Goal: Task Accomplishment & Management: Use online tool/utility

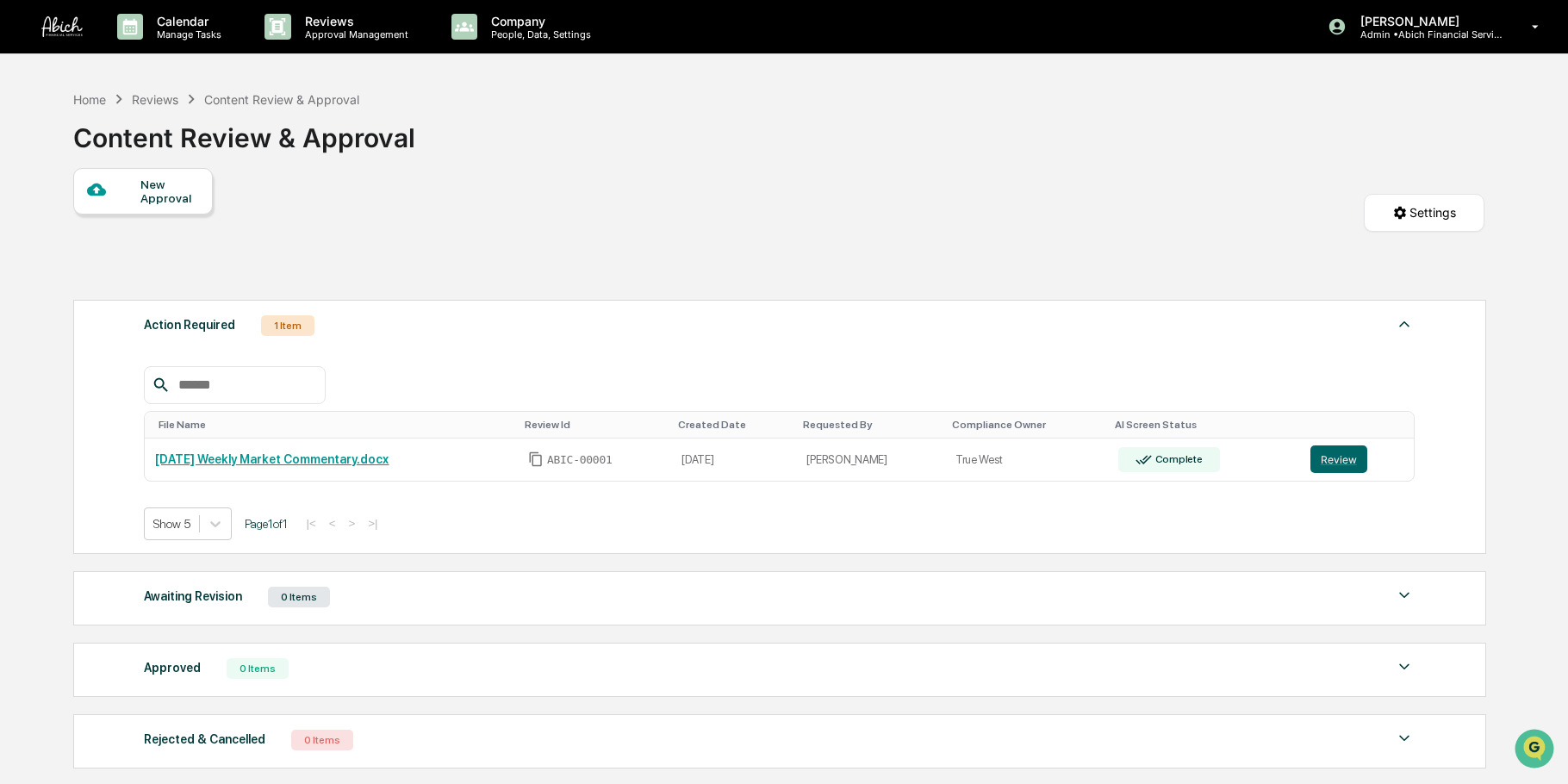
click at [1168, 451] on div "Complete" at bounding box center [1170, 459] width 102 height 25
click at [1319, 452] on button "Review" at bounding box center [1339, 459] width 57 height 28
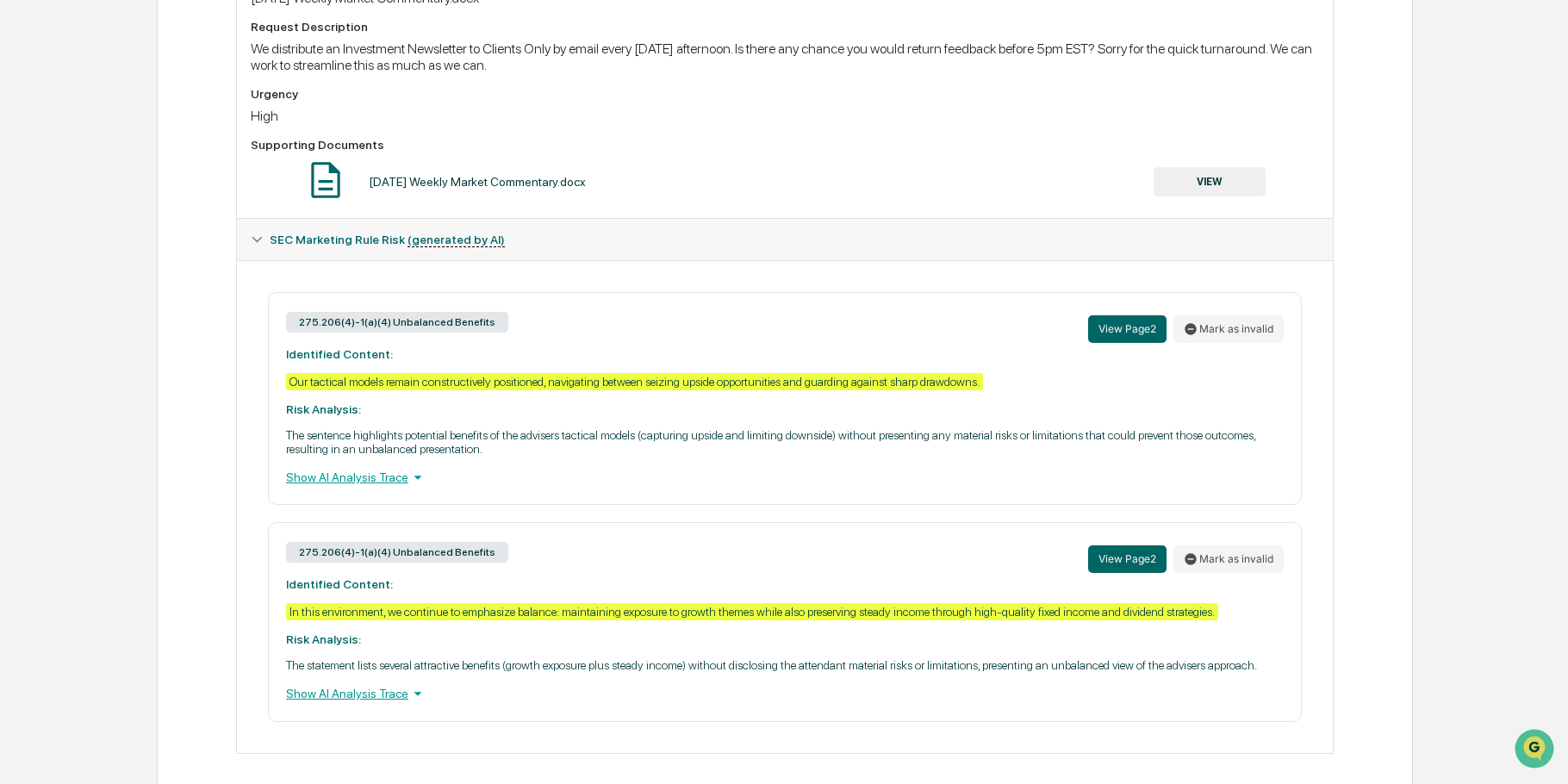
scroll to position [653, 0]
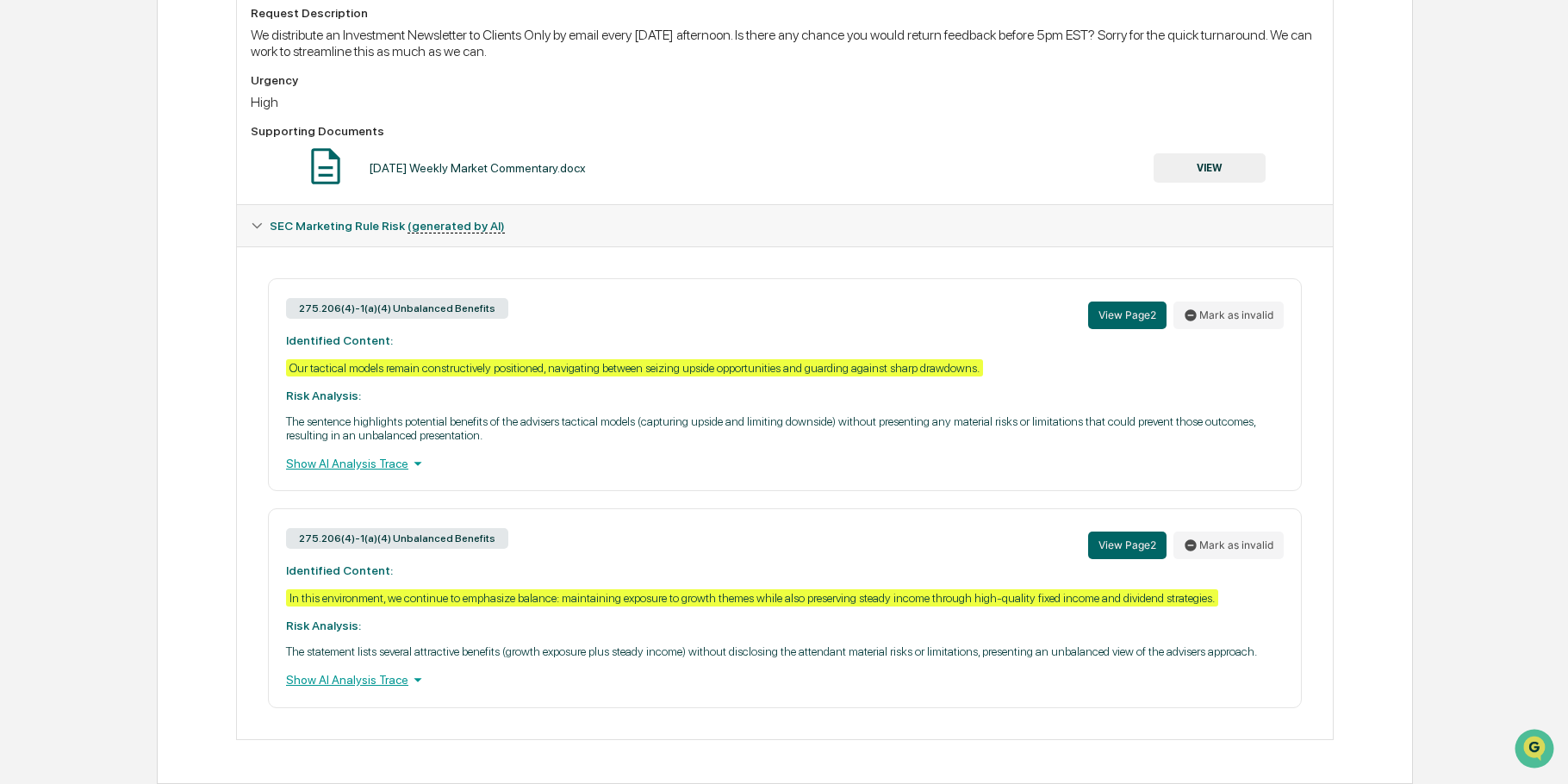
click at [1118, 309] on button "View Page 2" at bounding box center [1127, 315] width 79 height 28
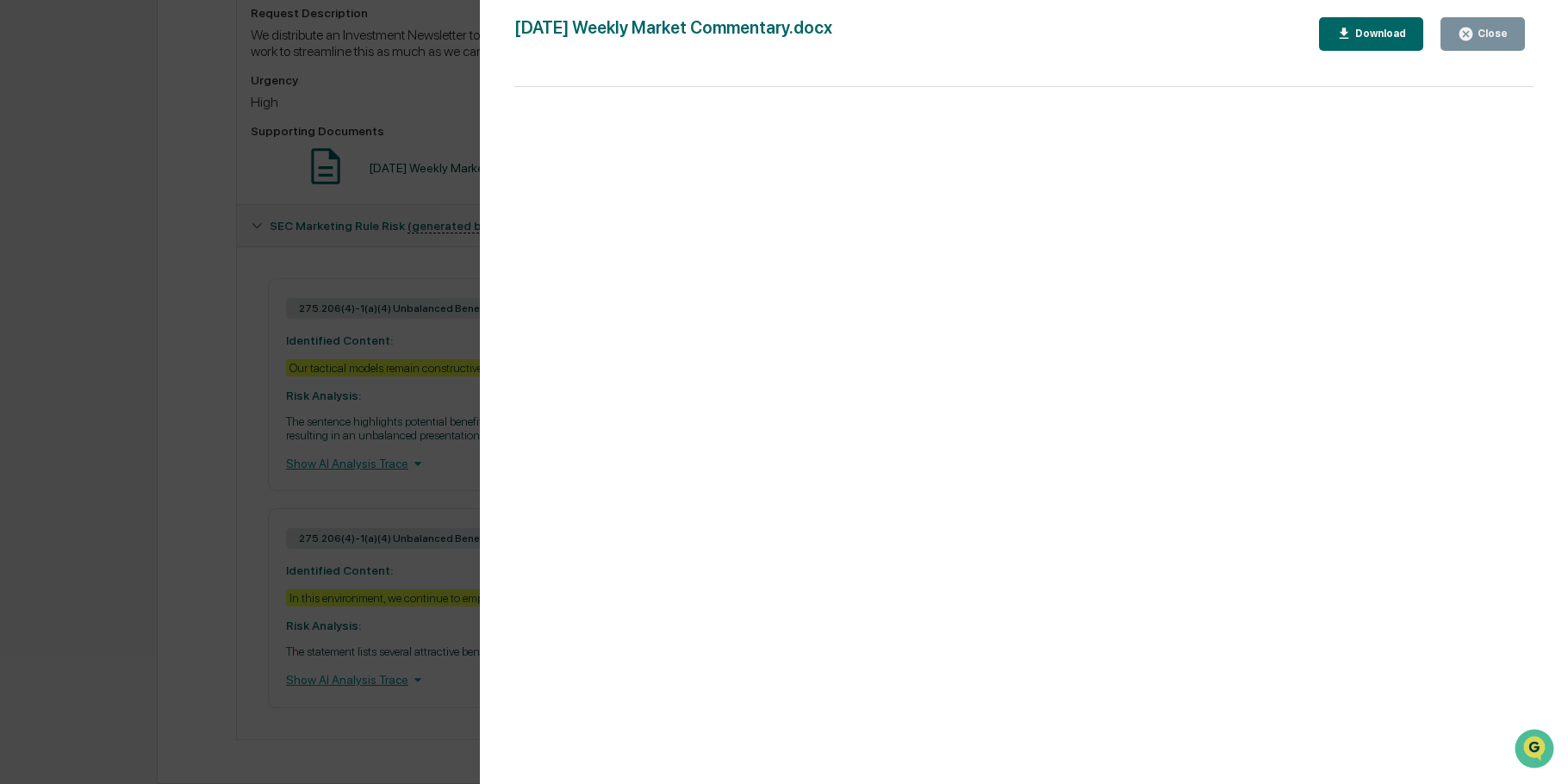
click at [1464, 37] on icon "button" at bounding box center [1466, 34] width 13 height 13
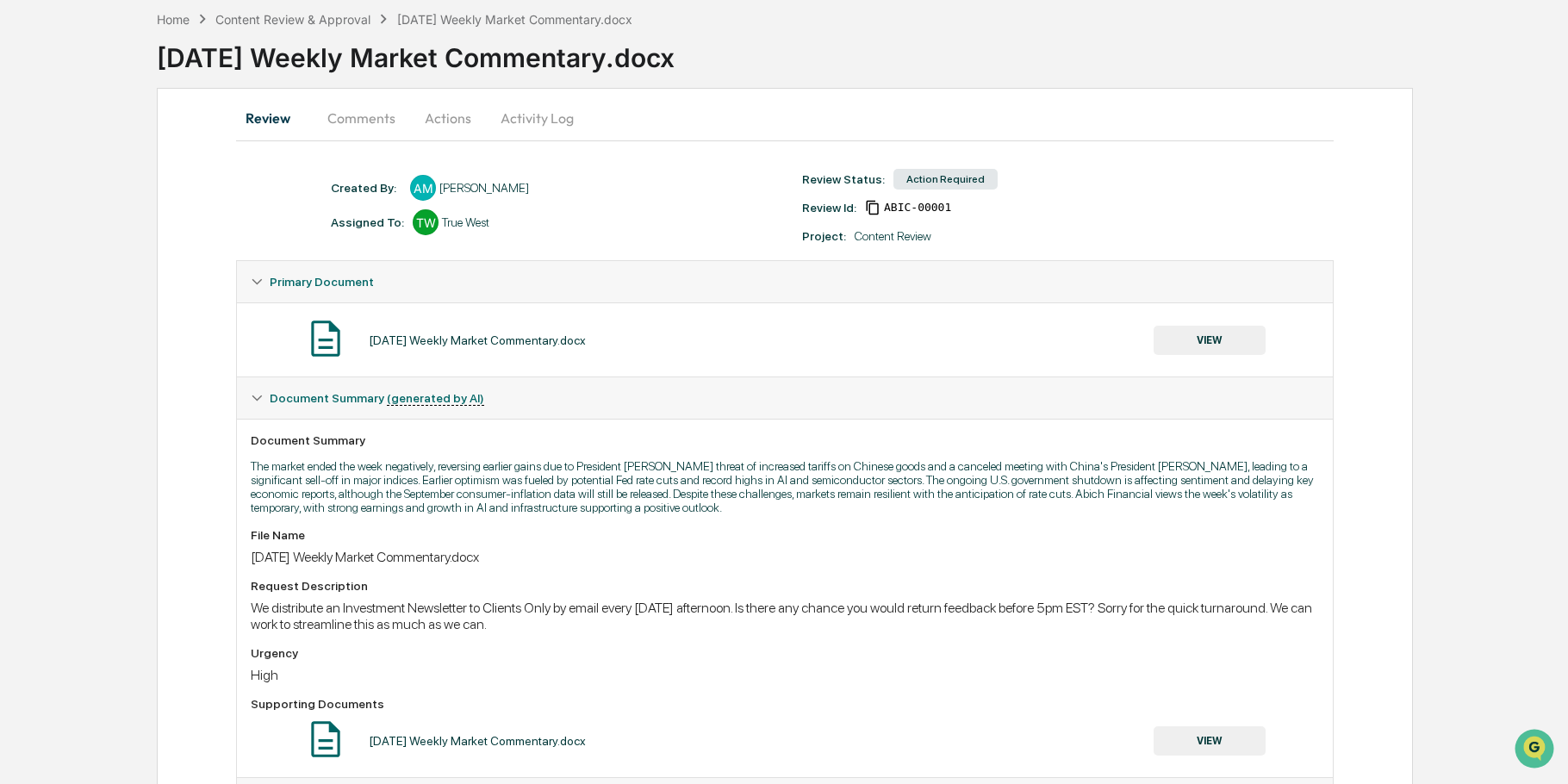
scroll to position [50, 0]
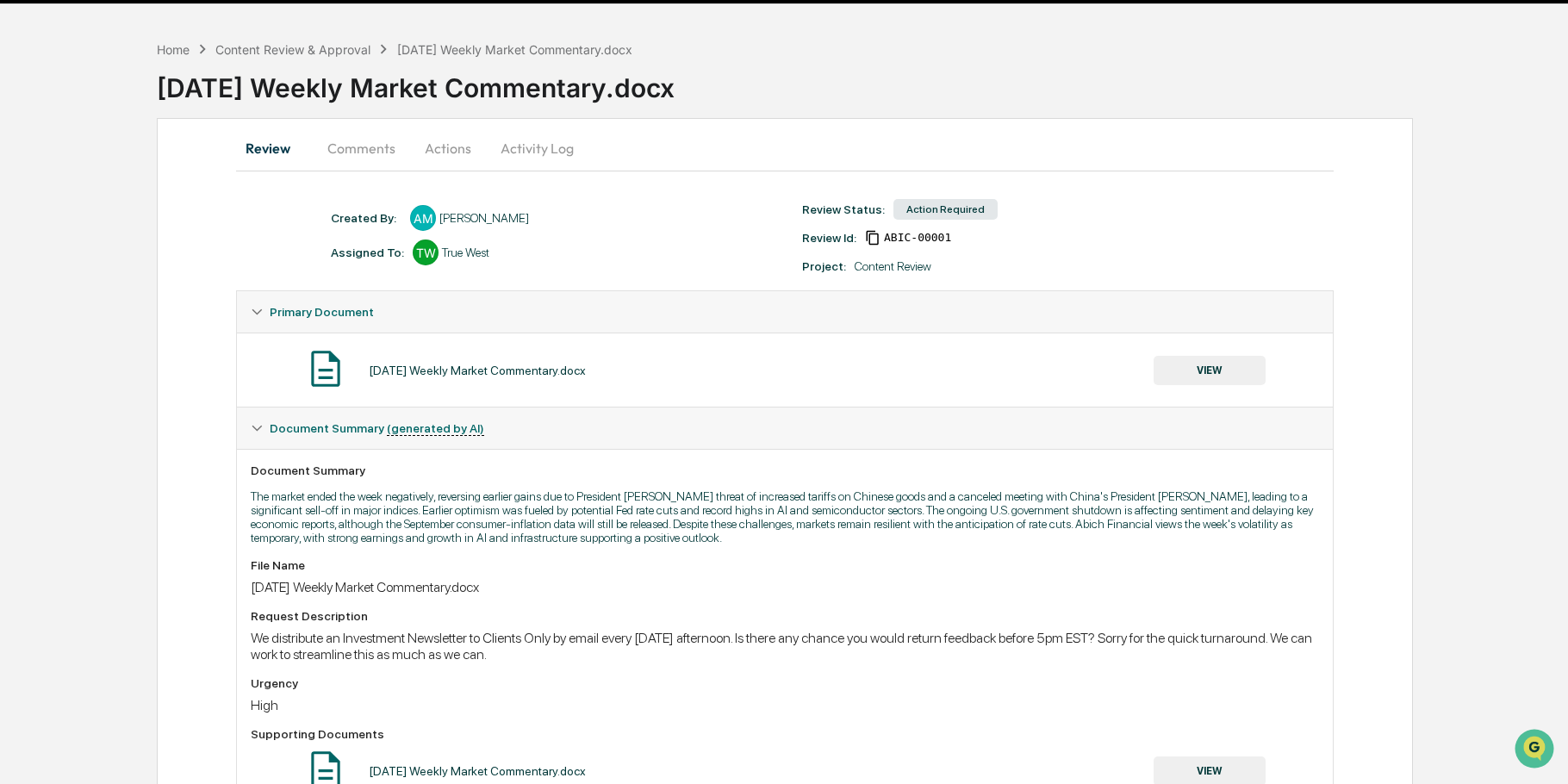
click at [358, 148] on button "Comments" at bounding box center [361, 149] width 96 height 41
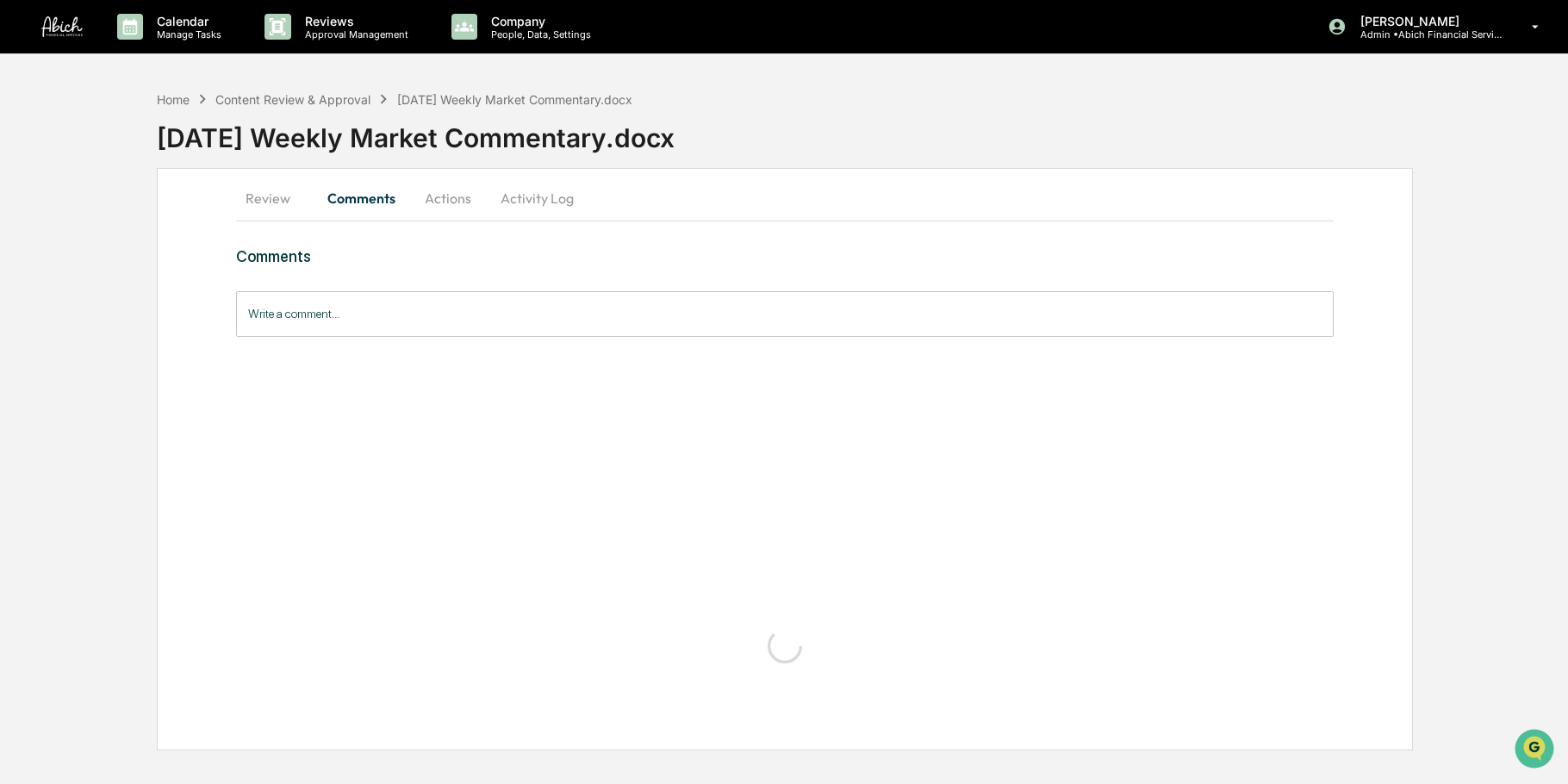
scroll to position [0, 0]
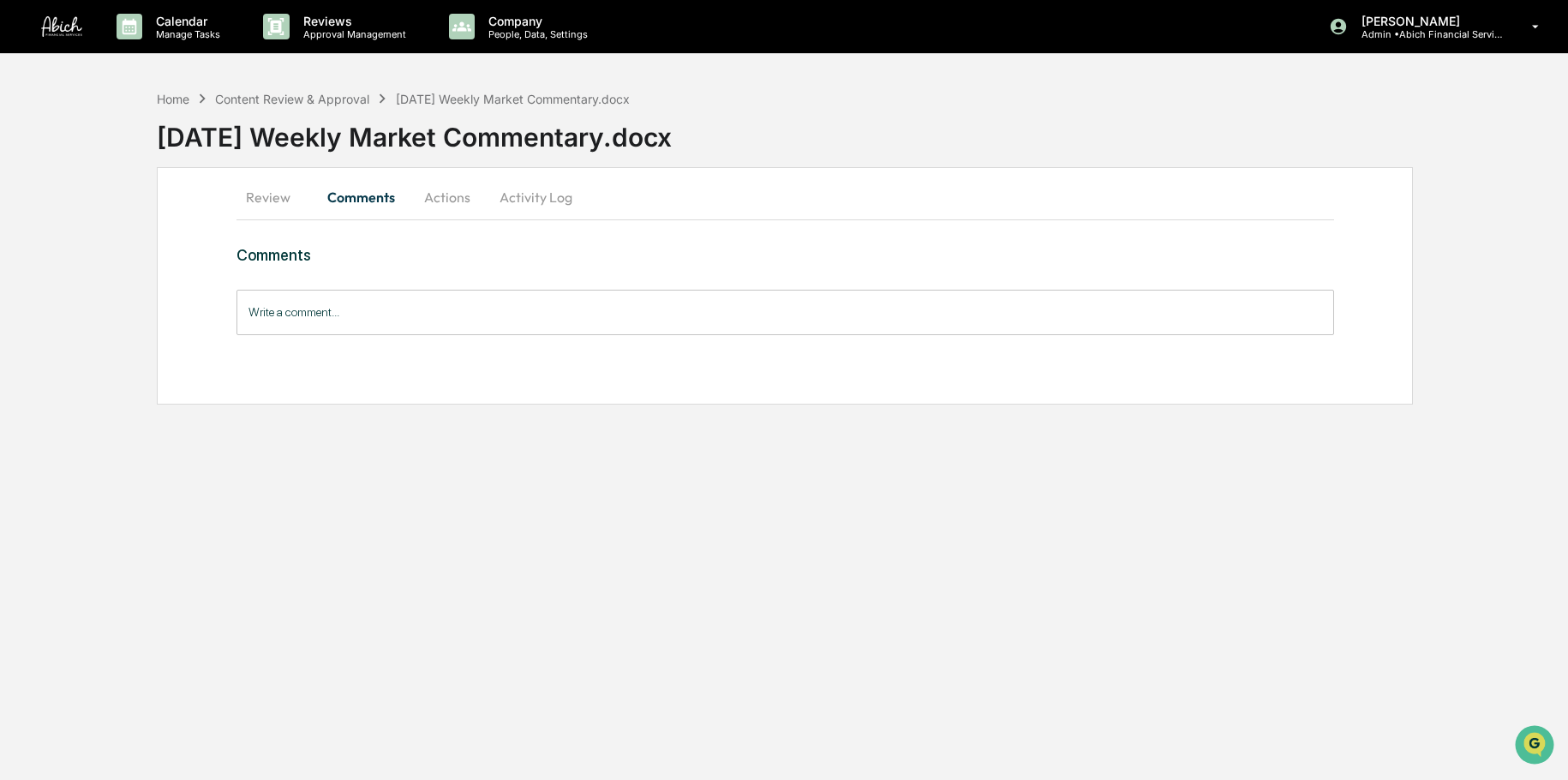
click at [459, 187] on button "Actions" at bounding box center [448, 197] width 77 height 41
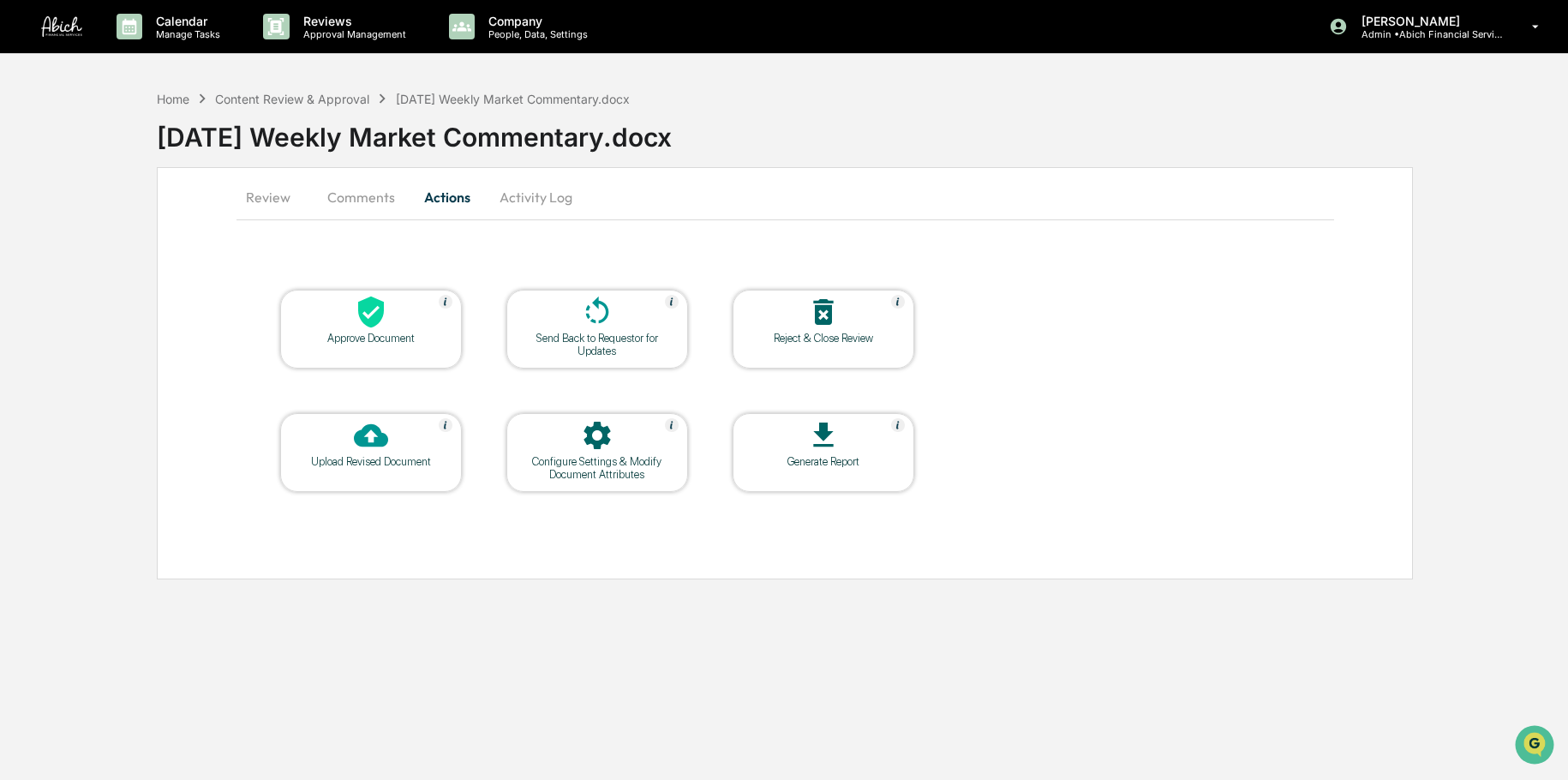
click at [255, 208] on button "Review" at bounding box center [275, 197] width 77 height 41
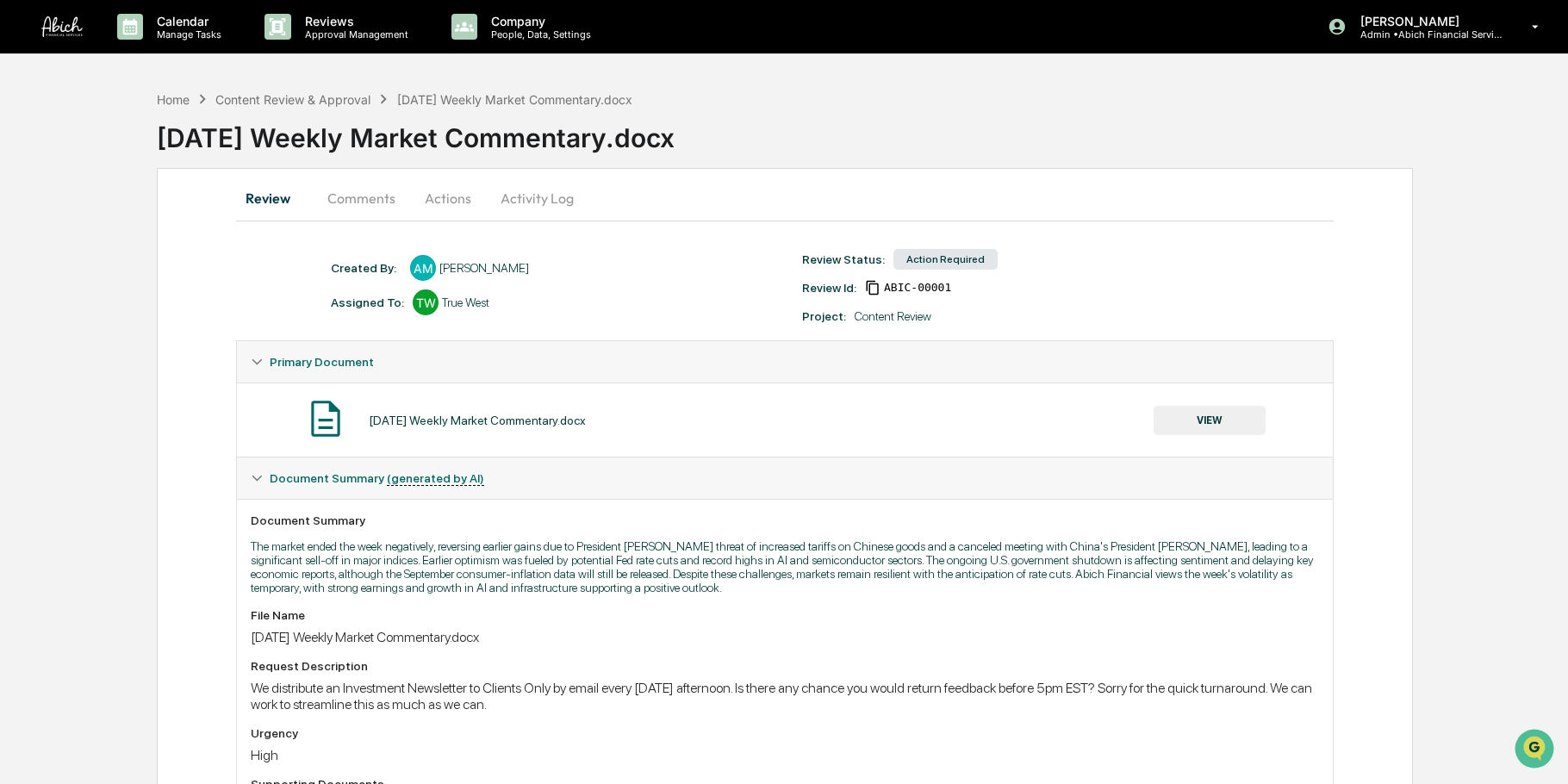
click at [422, 201] on button "Actions" at bounding box center [448, 198] width 78 height 41
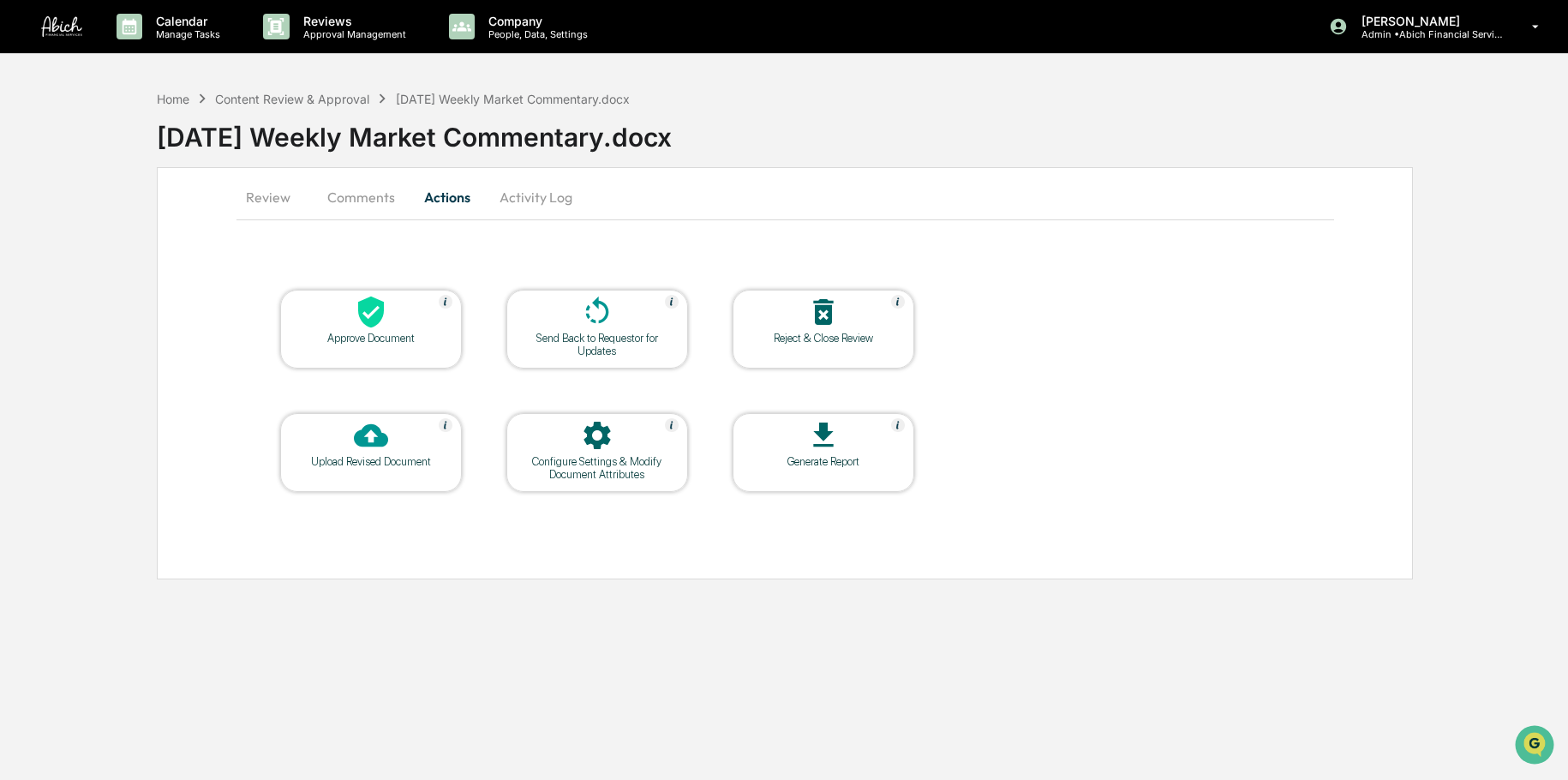
click at [253, 212] on button "Review" at bounding box center [275, 197] width 77 height 41
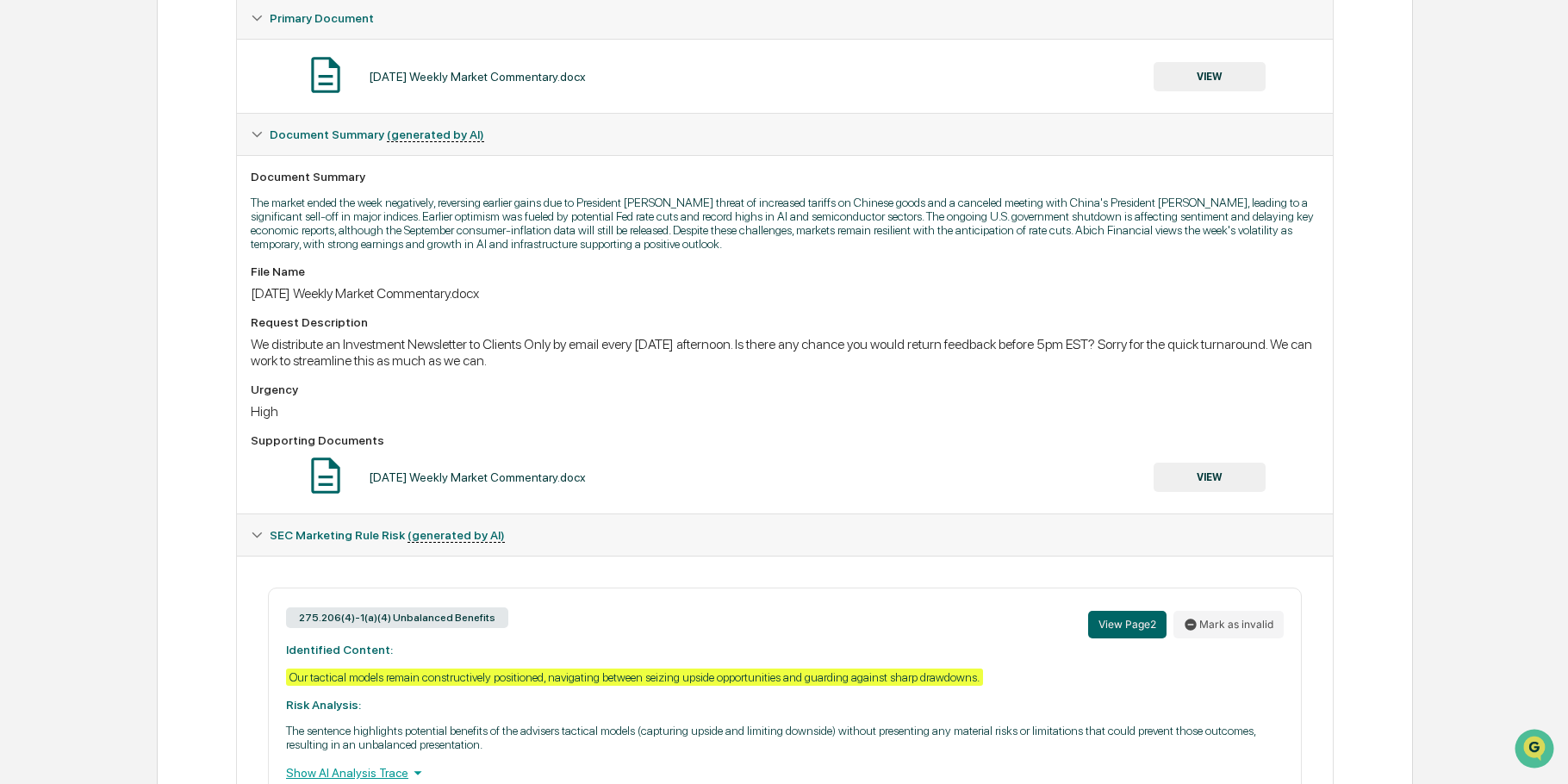
scroll to position [431, 0]
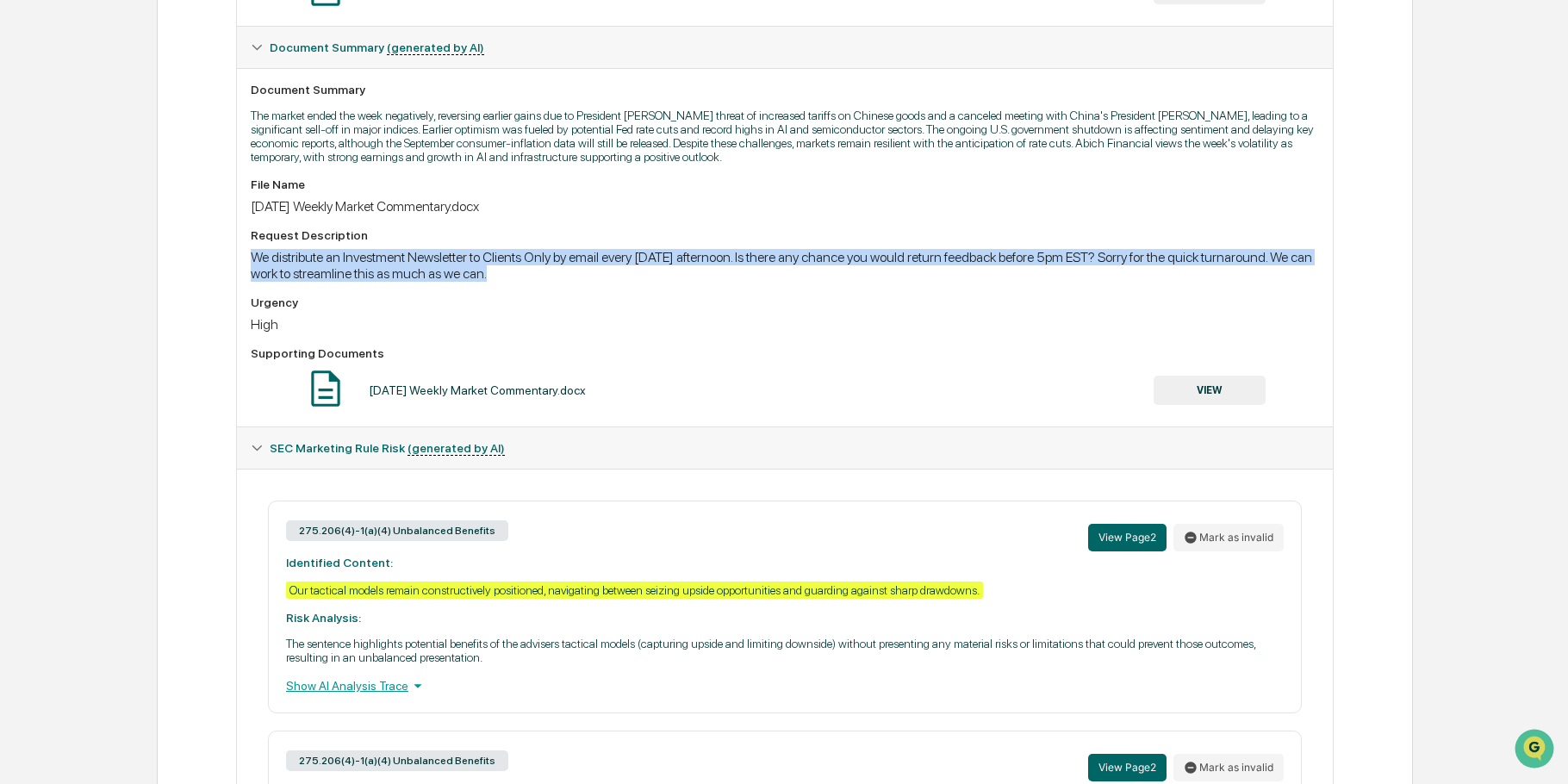
drag, startPoint x: 247, startPoint y: 255, endPoint x: 1185, endPoint y: 277, distance: 938.3
click at [1185, 277] on div "Document Summary The market ended the week negatively, reversing earlier gains …" at bounding box center [784, 247] width 1096 height 358
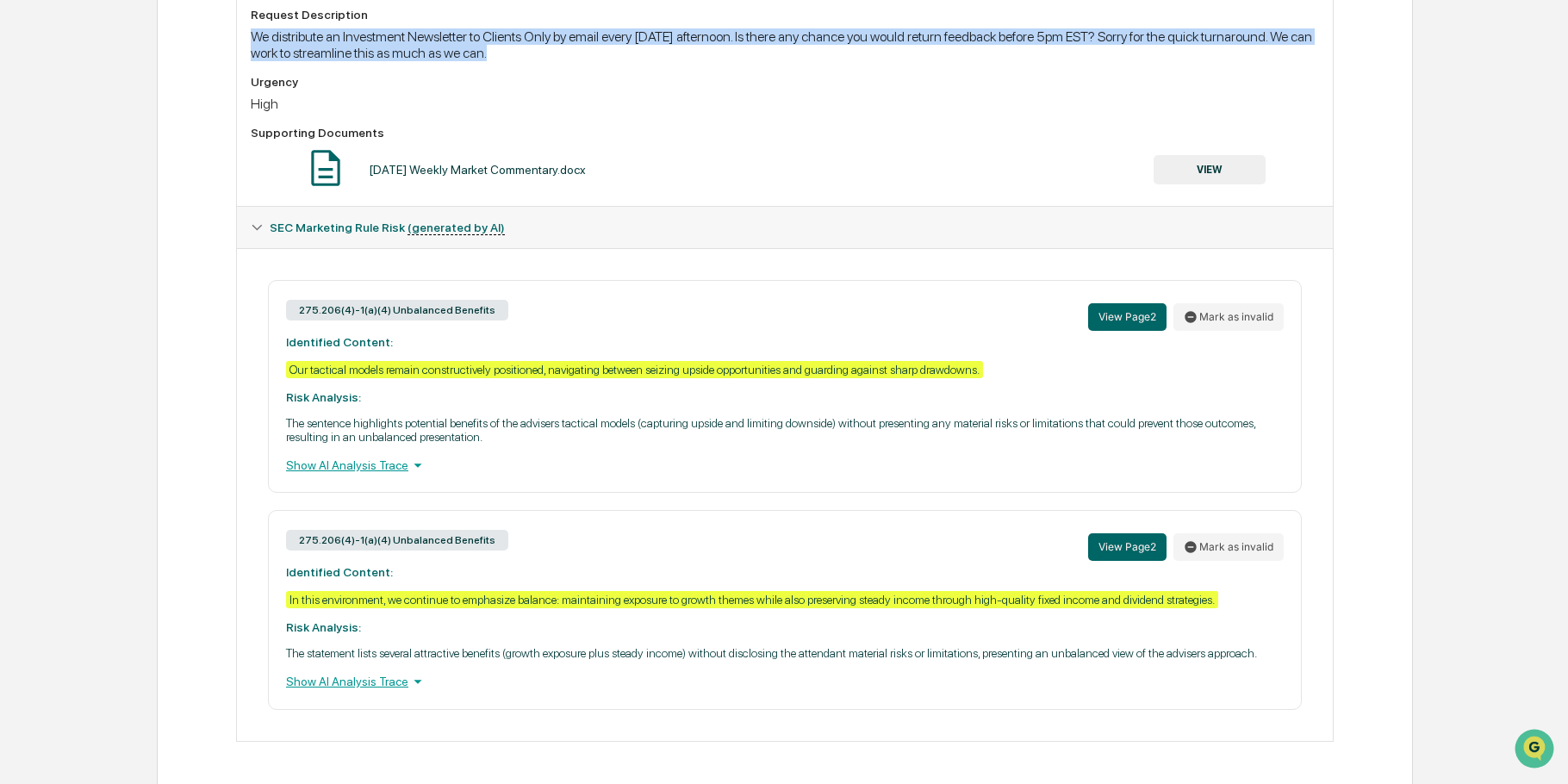
scroll to position [653, 0]
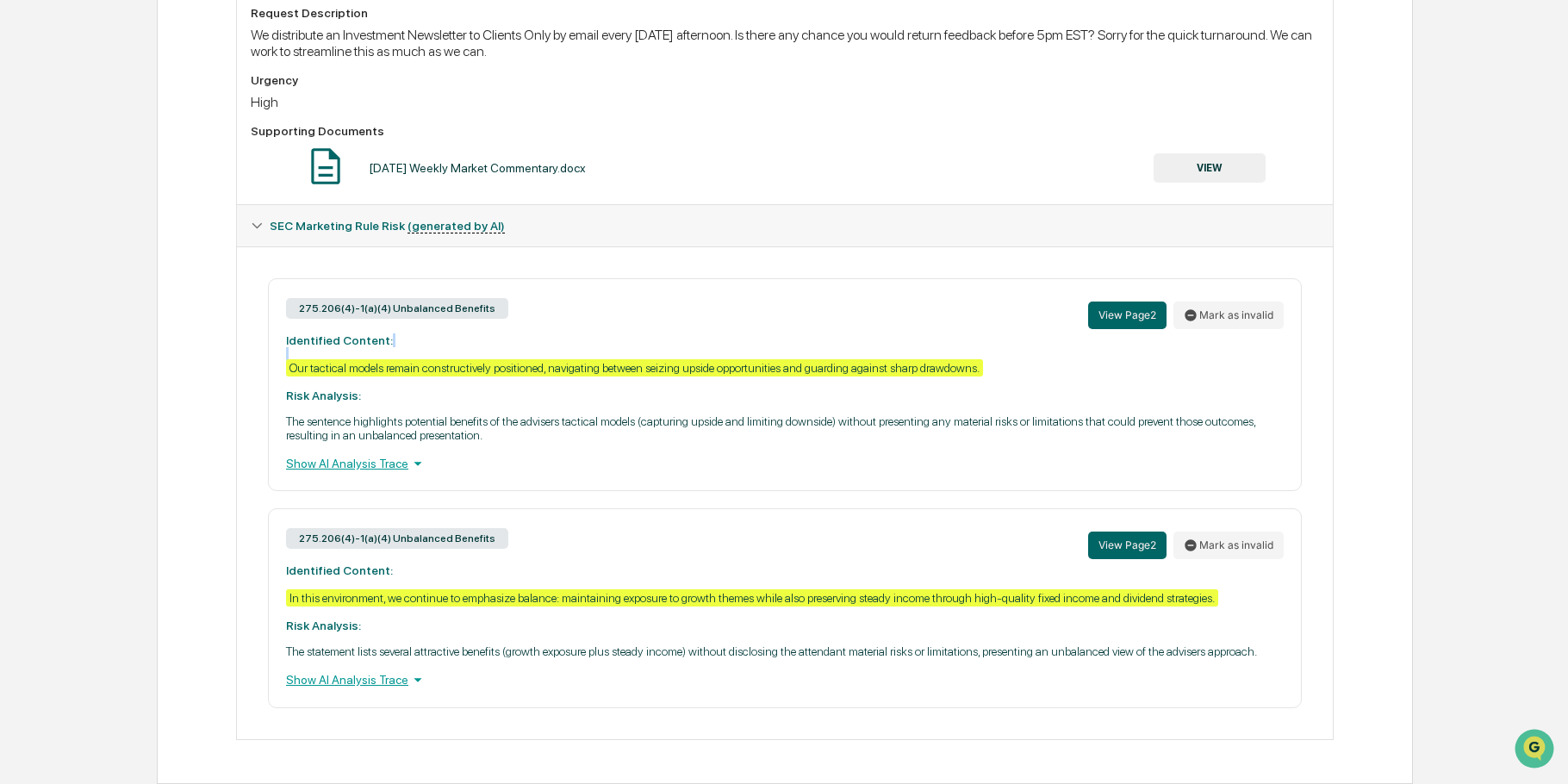
drag, startPoint x: 290, startPoint y: 368, endPoint x: 542, endPoint y: 358, distance: 252.2
click at [542, 358] on div "275.206(4)-1(a)(4) Unbalanced Benefits View Page 2 Mark as invalid Identified C…" at bounding box center [784, 384] width 1034 height 212
click at [315, 436] on p "The sentence highlights potential benefits of the advisers tactical models (cap…" at bounding box center [784, 428] width 998 height 28
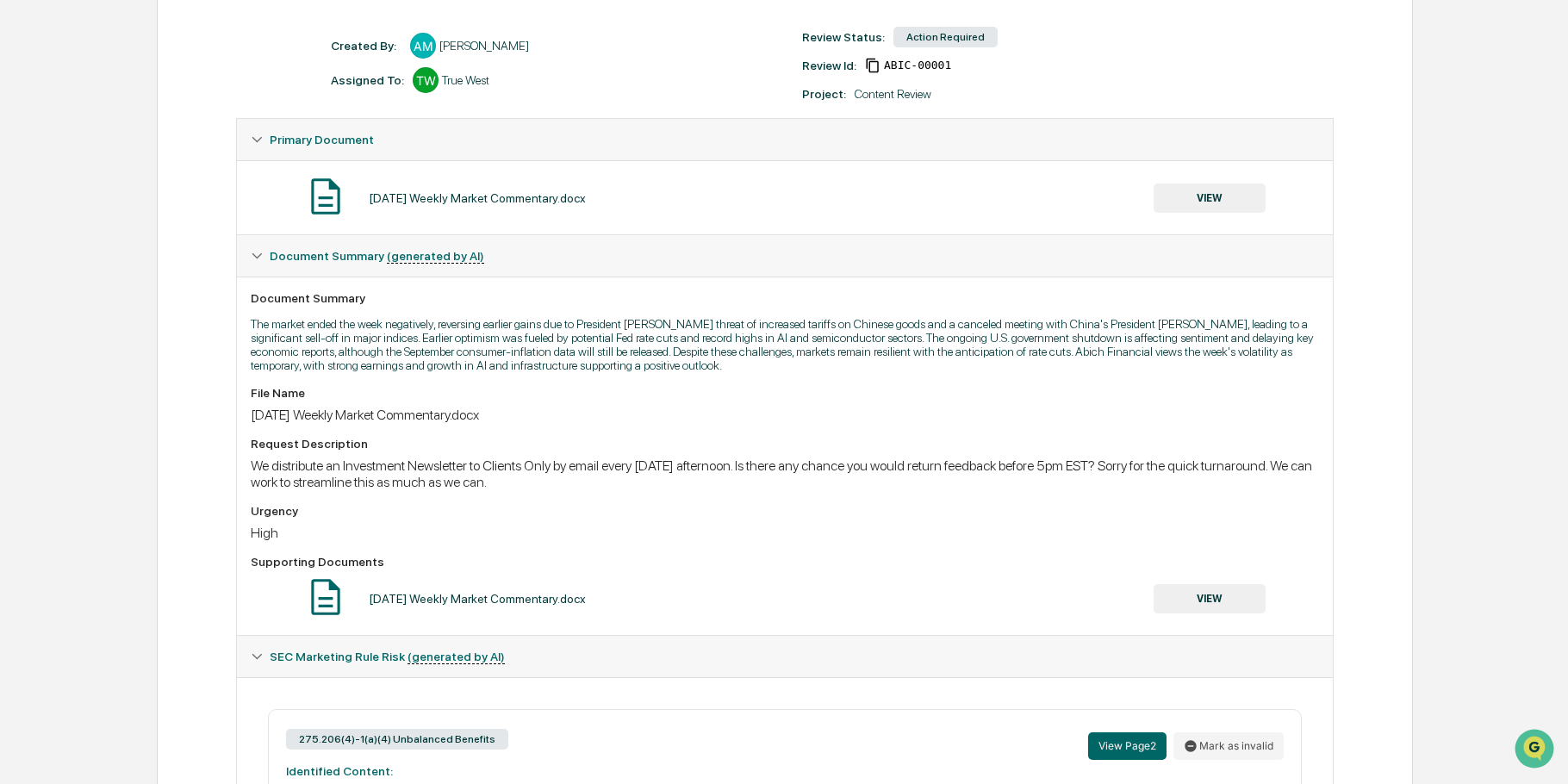
scroll to position [0, 0]
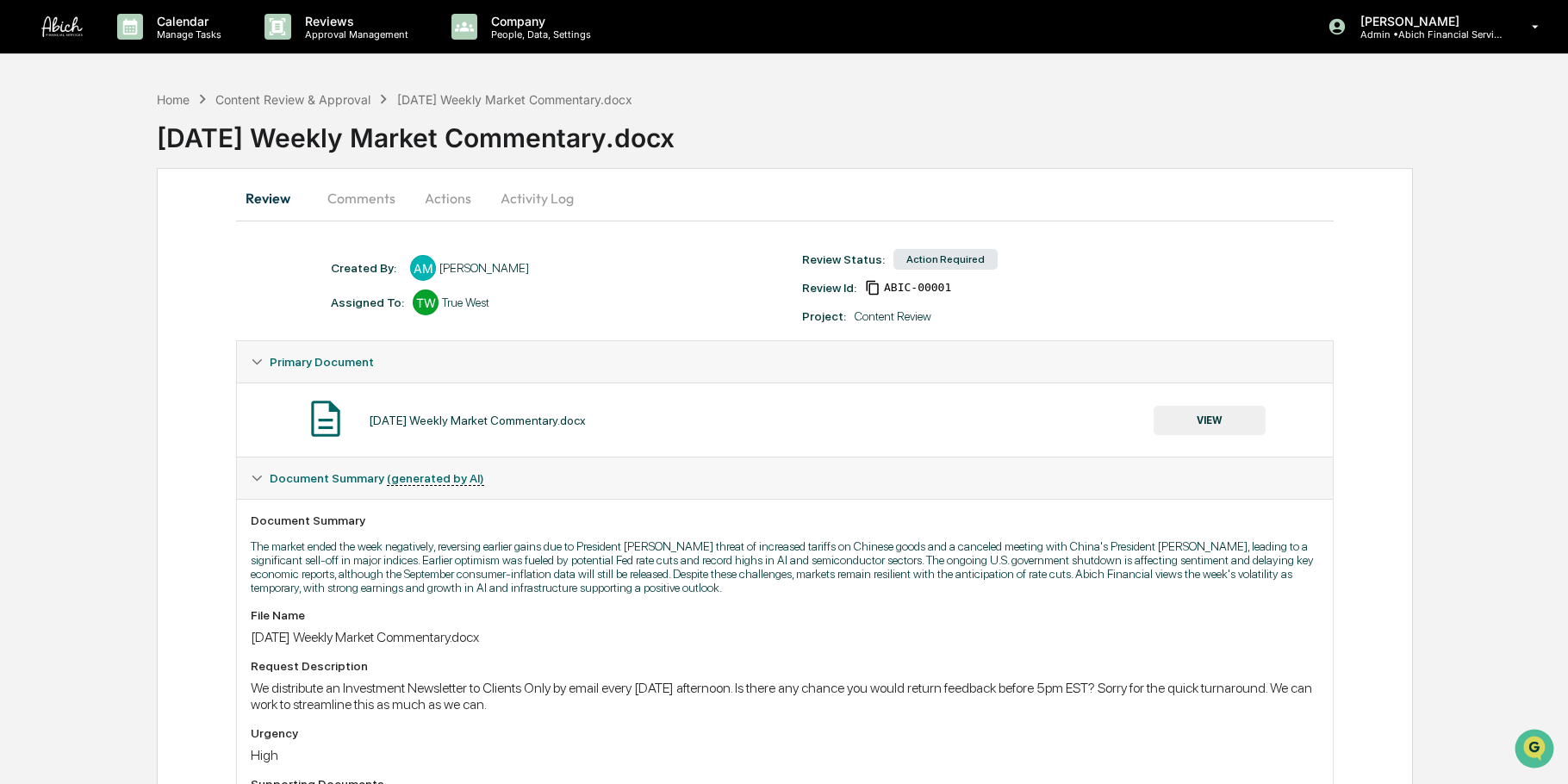
click at [501, 22] on p "Company" at bounding box center [539, 21] width 123 height 15
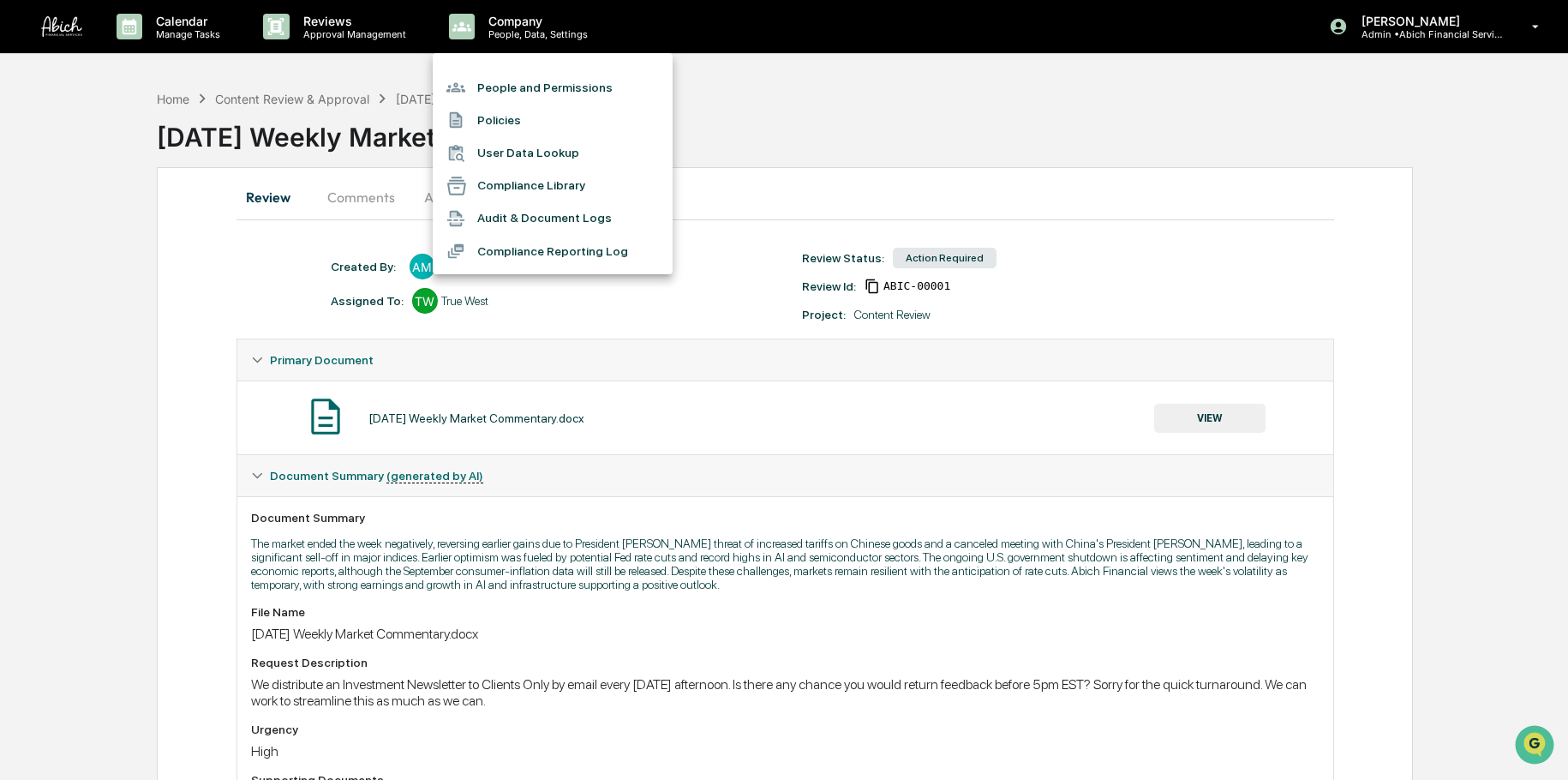
click at [238, 283] on div at bounding box center [784, 390] width 1568 height 780
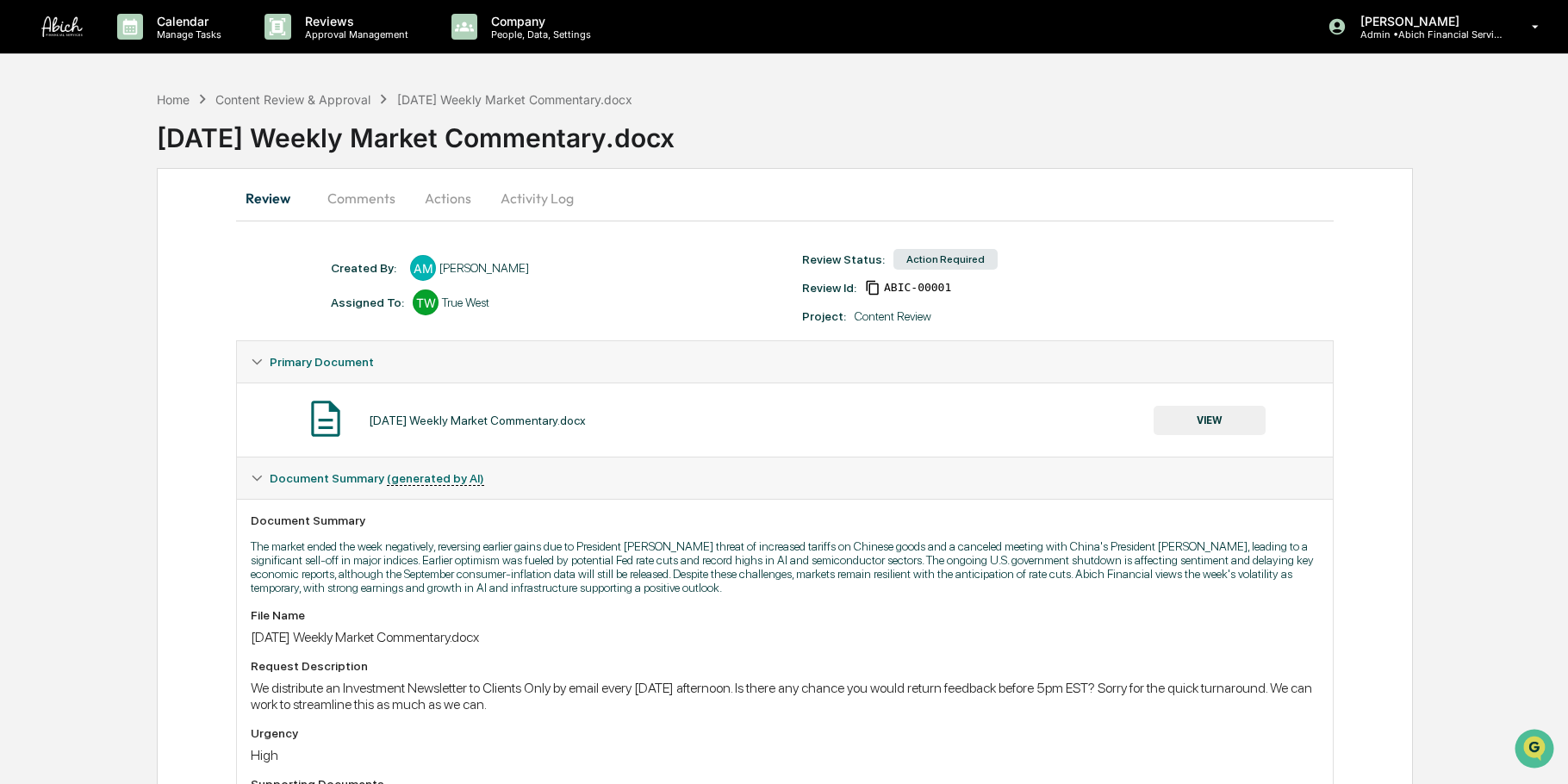
drag, startPoint x: 1319, startPoint y: 162, endPoint x: 1310, endPoint y: 156, distance: 10.8
click at [1319, 162] on div "Home Content Review & Approval [DATE] Weekly Market Commentary.docx [DATE] Week…" at bounding box center [863, 125] width 1412 height 86
